Goal: Book appointment/travel/reservation

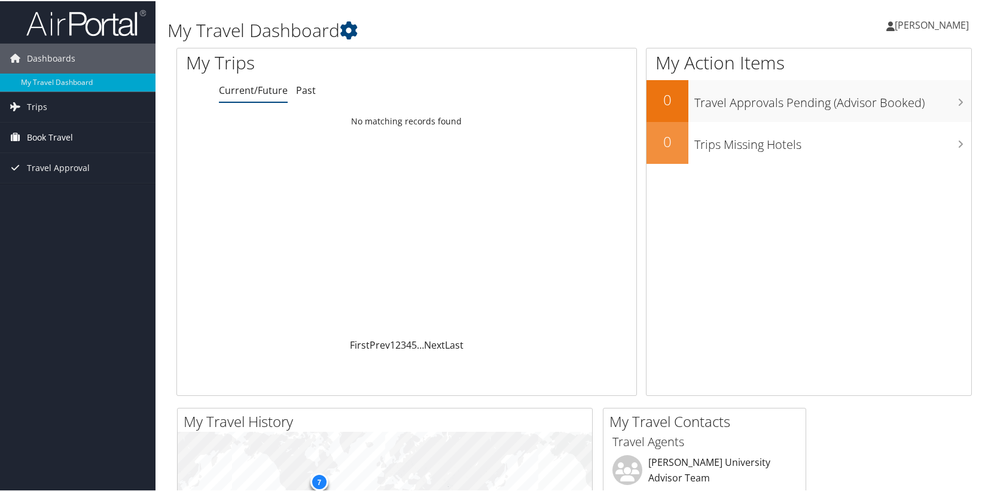
click at [65, 134] on span "Book Travel" at bounding box center [50, 136] width 46 height 30
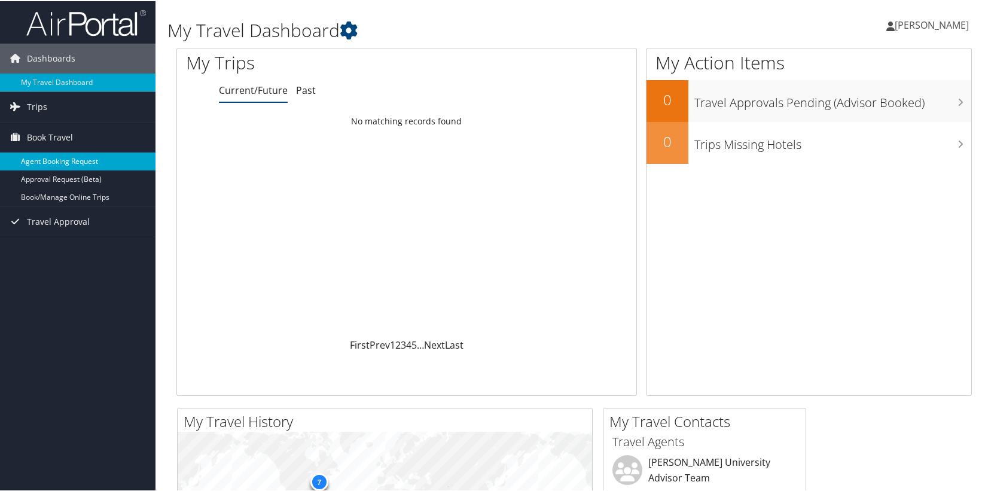
click at [98, 157] on link "Agent Booking Request" at bounding box center [78, 160] width 156 height 18
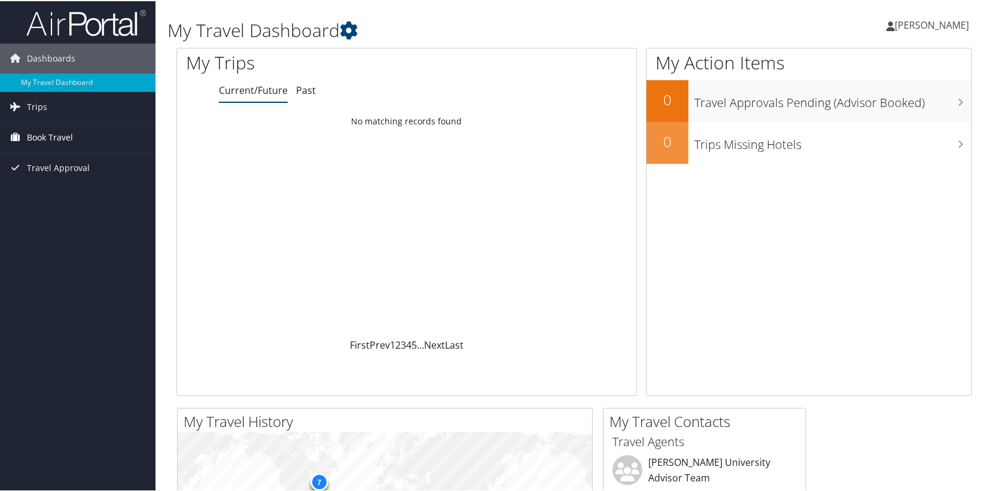
click at [78, 131] on link "Book Travel" at bounding box center [78, 136] width 156 height 30
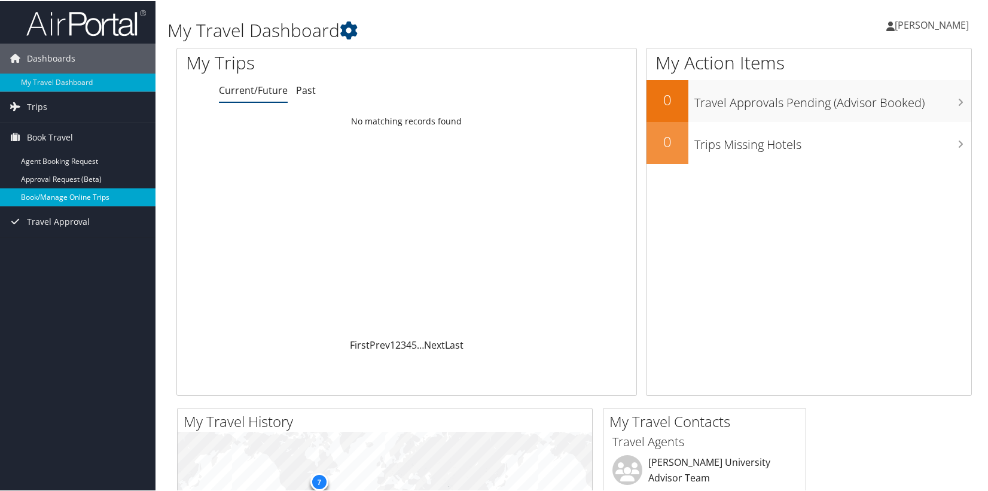
click at [89, 191] on link "Book/Manage Online Trips" at bounding box center [78, 196] width 156 height 18
